Goal: Navigation & Orientation: Go to known website

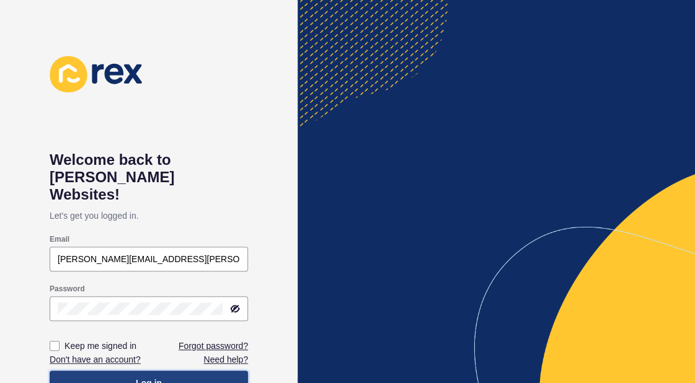
click at [153, 377] on span "Log in" at bounding box center [149, 383] width 26 height 12
click at [55, 341] on label at bounding box center [55, 346] width 10 height 10
click at [55, 342] on input "Keep me signed in" at bounding box center [56, 346] width 8 height 8
checkbox input "true"
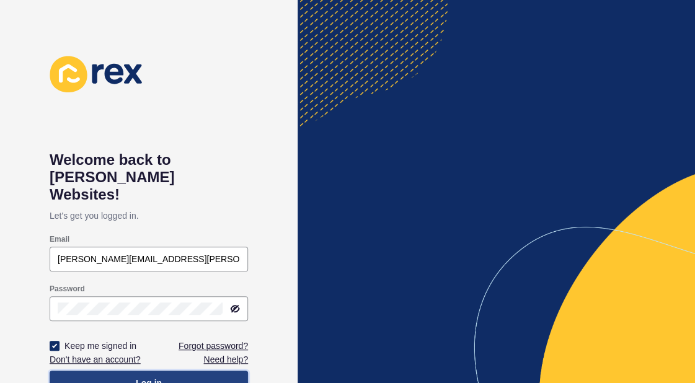
click at [140, 377] on span "Log in" at bounding box center [149, 383] width 26 height 12
click at [149, 377] on span "Log in" at bounding box center [149, 383] width 26 height 12
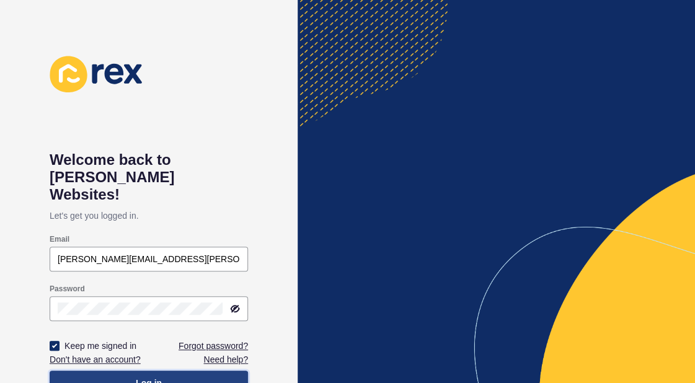
click at [149, 377] on span "Log in" at bounding box center [149, 383] width 26 height 12
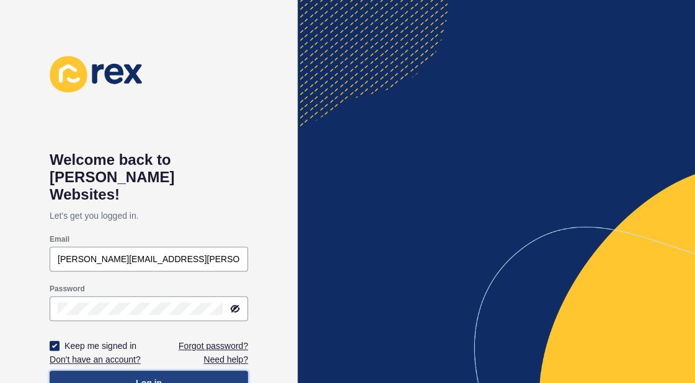
click at [149, 377] on span "Log in" at bounding box center [149, 383] width 26 height 12
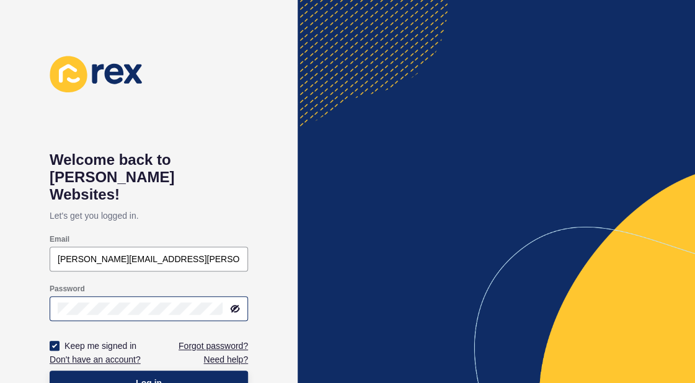
click at [237, 304] on icon at bounding box center [235, 309] width 10 height 10
click at [149, 377] on span "Log in" at bounding box center [149, 383] width 26 height 12
